Goal: Use online tool/utility: Use online tool/utility

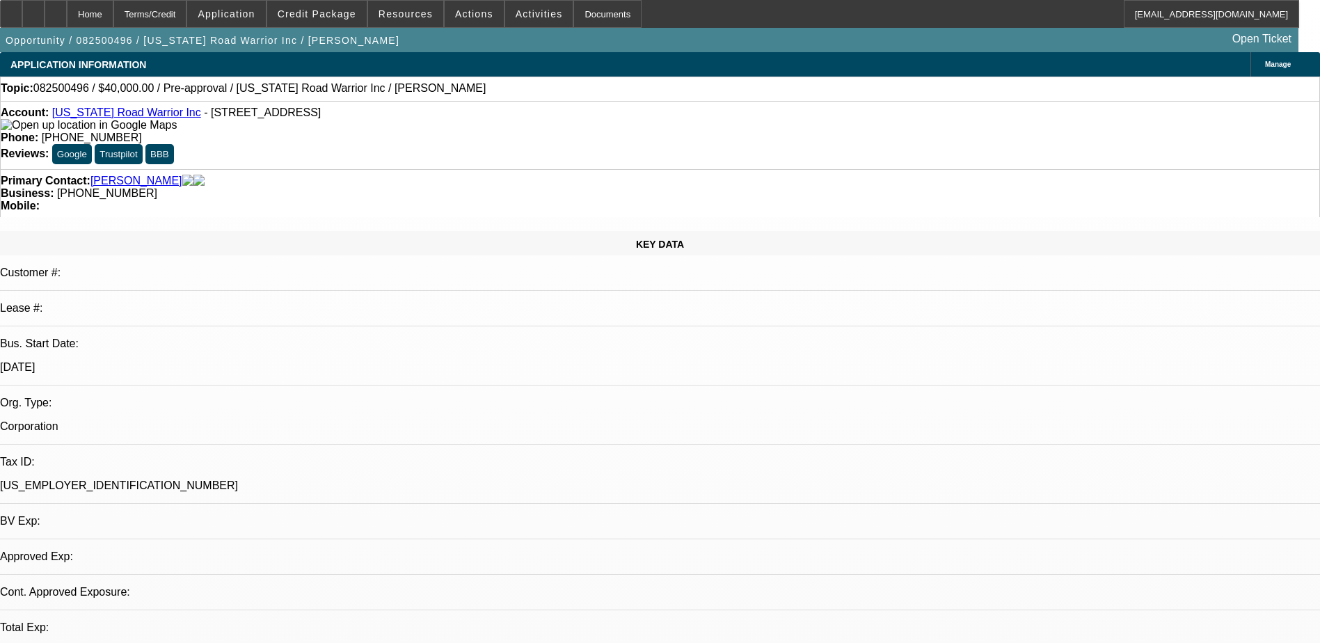
select select "0"
select select "2"
select select "0.1"
select select "1"
select select "2"
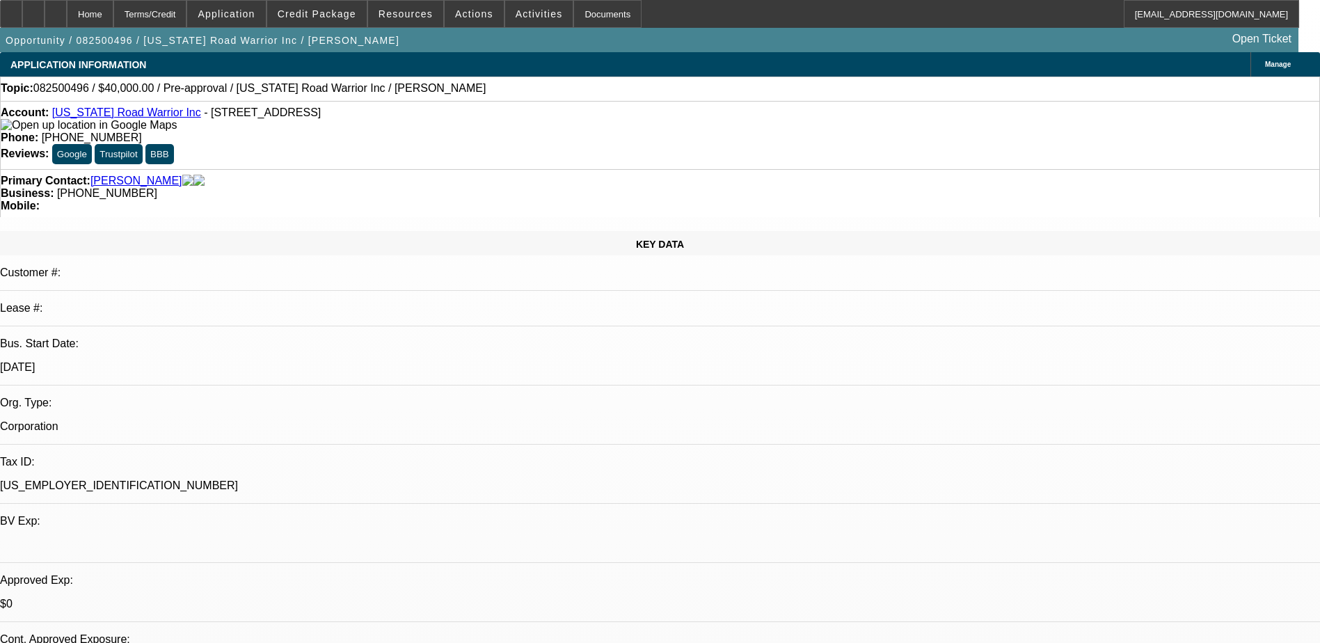
select select "4"
click at [439, 111] on div "Account: [US_STATE] Road Warrior Inc - [STREET_ADDRESS]" at bounding box center [660, 118] width 1318 height 25
drag, startPoint x: 565, startPoint y: 154, endPoint x: 498, endPoint y: 152, distance: 66.8
click at [498, 187] on div "Business: [PHONE_NUMBER]" at bounding box center [660, 193] width 1318 height 13
copy span "423) 943-9714"
